Goal: Find specific page/section: Find specific page/section

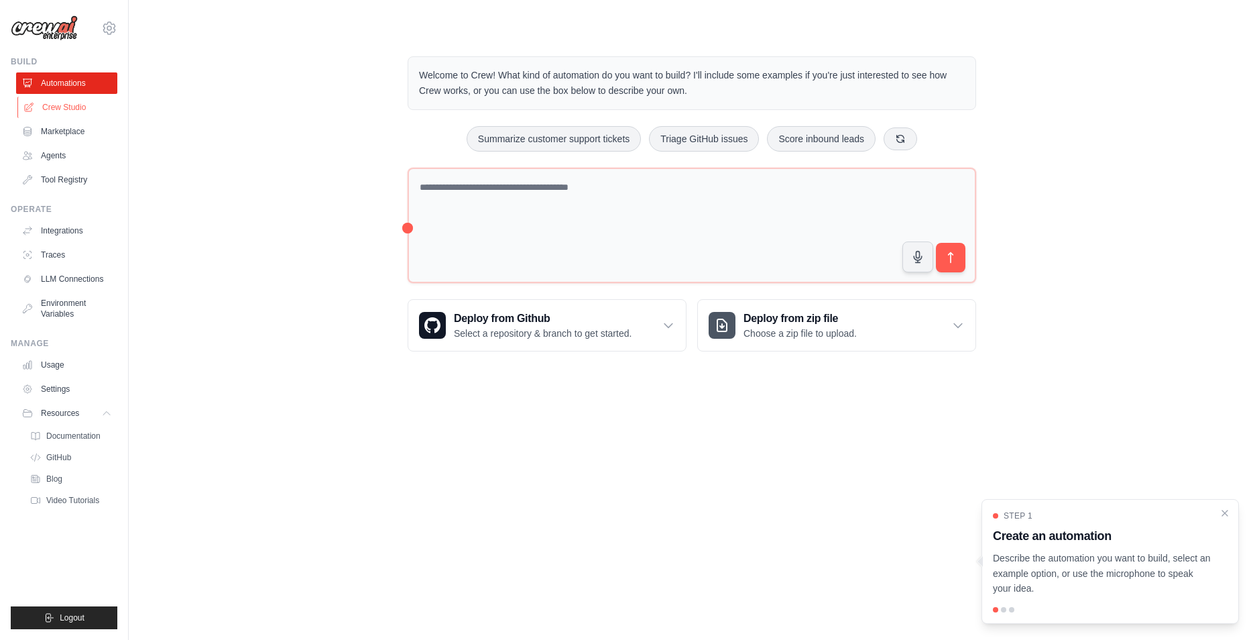
click at [74, 111] on link "Crew Studio" at bounding box center [67, 107] width 101 height 21
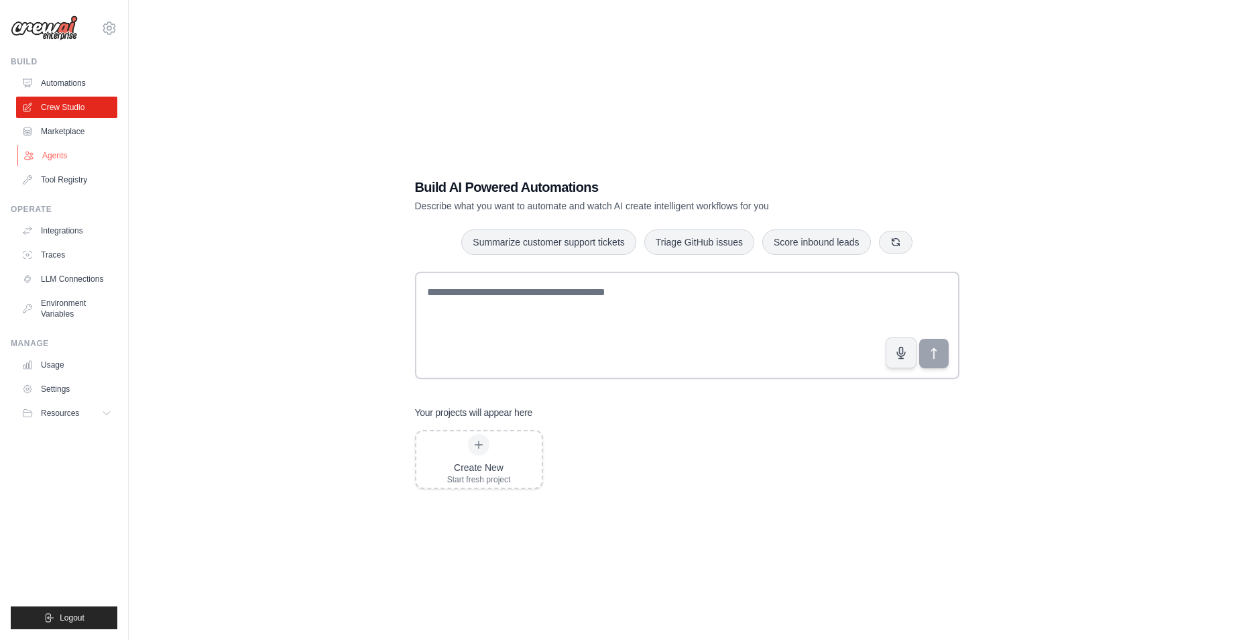
click at [65, 154] on link "Agents" at bounding box center [67, 155] width 101 height 21
